Goal: Understand process/instructions: Learn how to perform a task or action

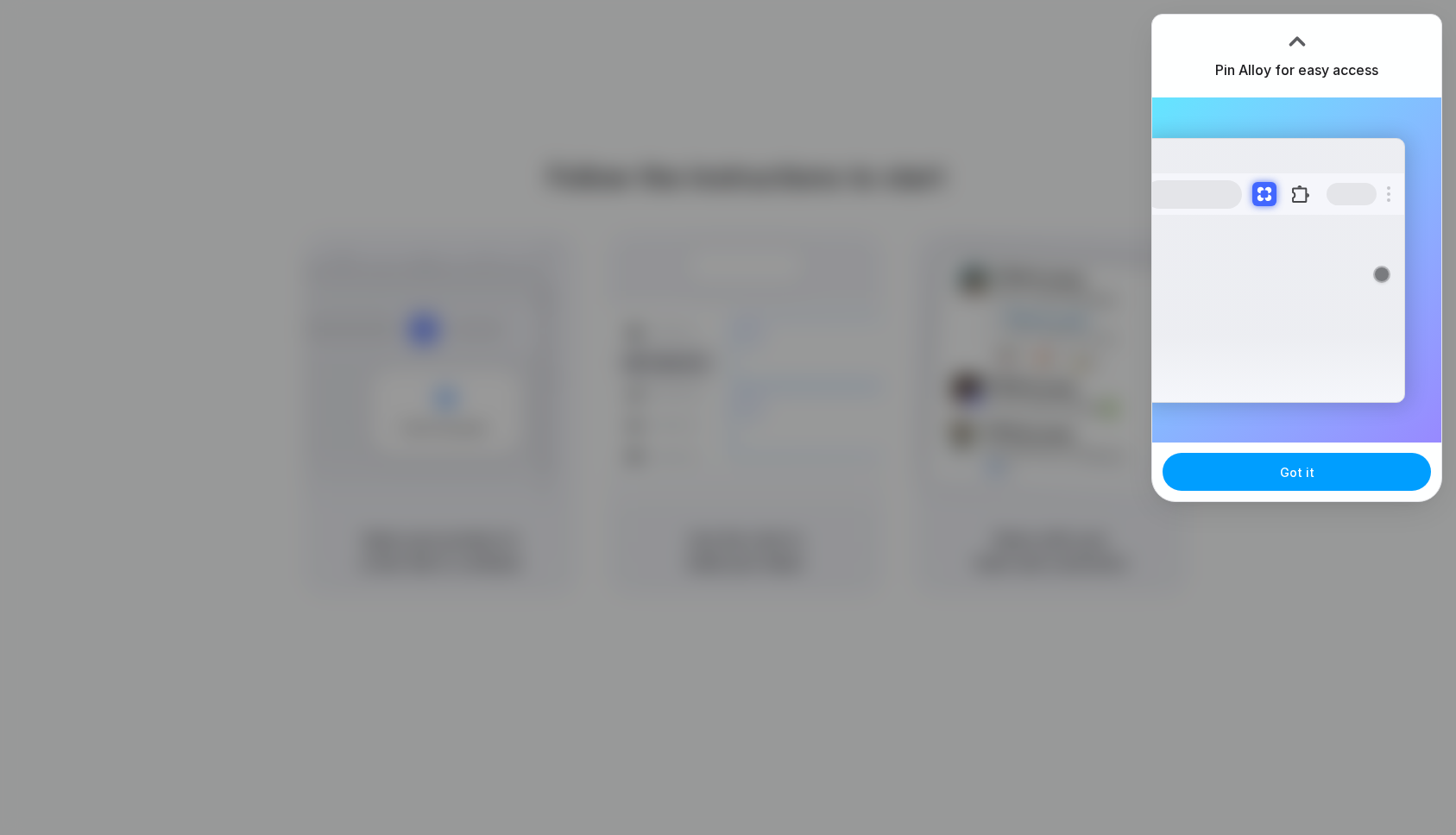
click at [1301, 470] on span "Got it" at bounding box center [1297, 472] width 35 height 18
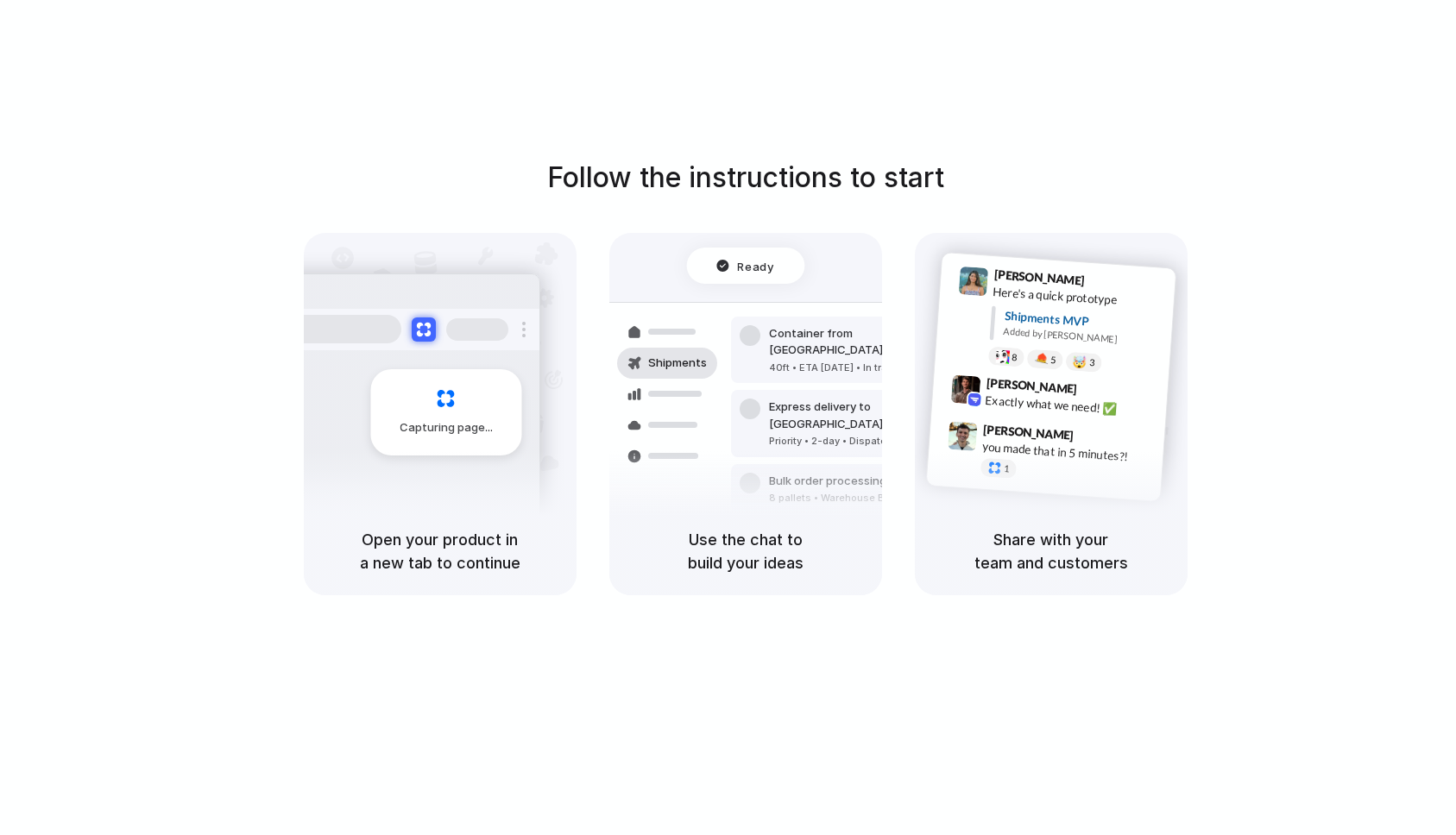
click at [1290, 92] on div "Follow the instructions to start Capturing page Open your product in a new tab …" at bounding box center [745, 435] width 1491 height 870
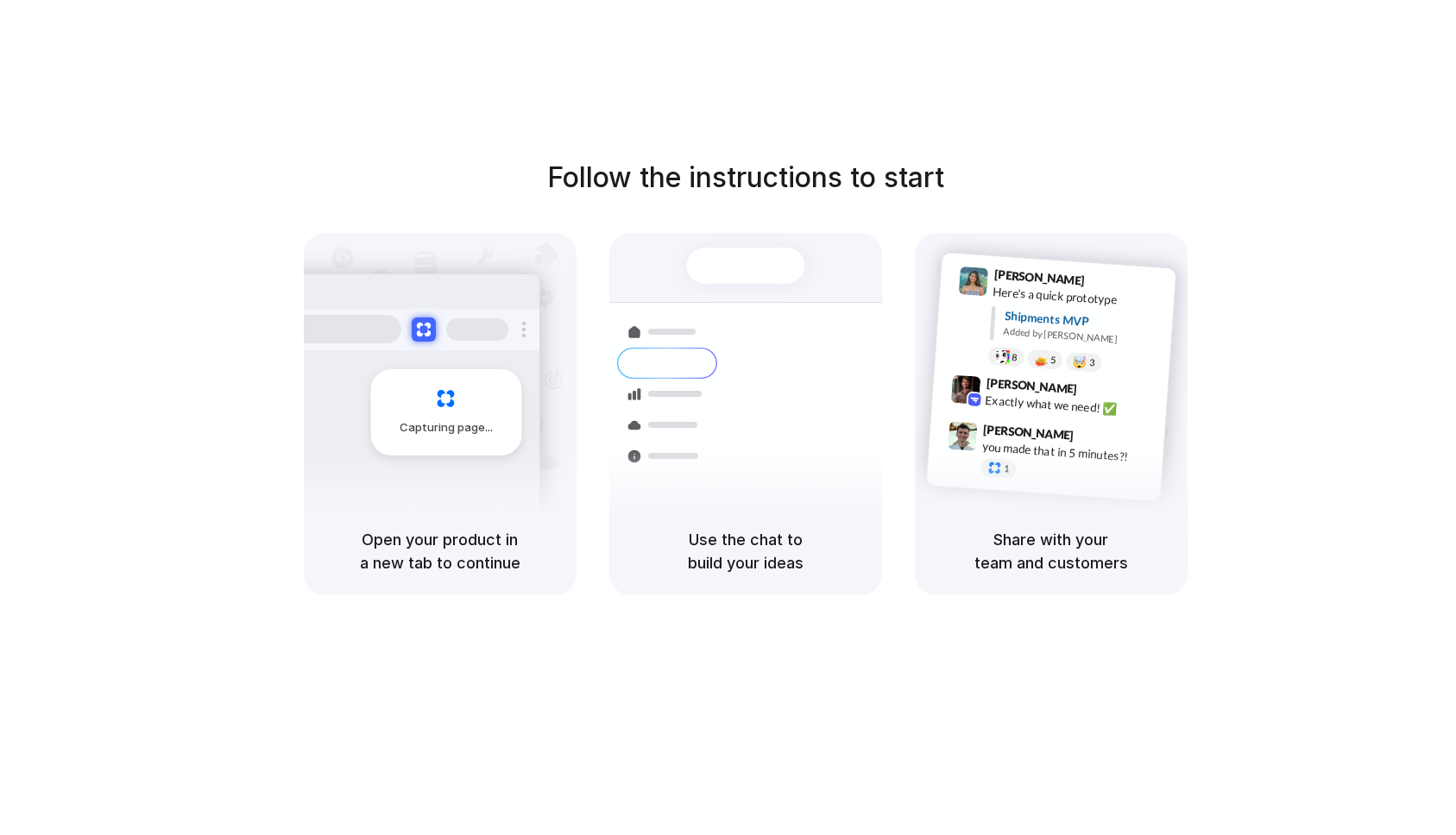
click at [1218, 331] on div "Follow the instructions to start Capturing page Open your product in a new tab …" at bounding box center [745, 376] width 1456 height 439
click at [728, 418] on div at bounding box center [728, 418] width 0 height 0
click at [1179, 85] on div "Follow the instructions to start Capturing page Open your product in a new tab …" at bounding box center [745, 435] width 1491 height 870
